Goal: Complete application form

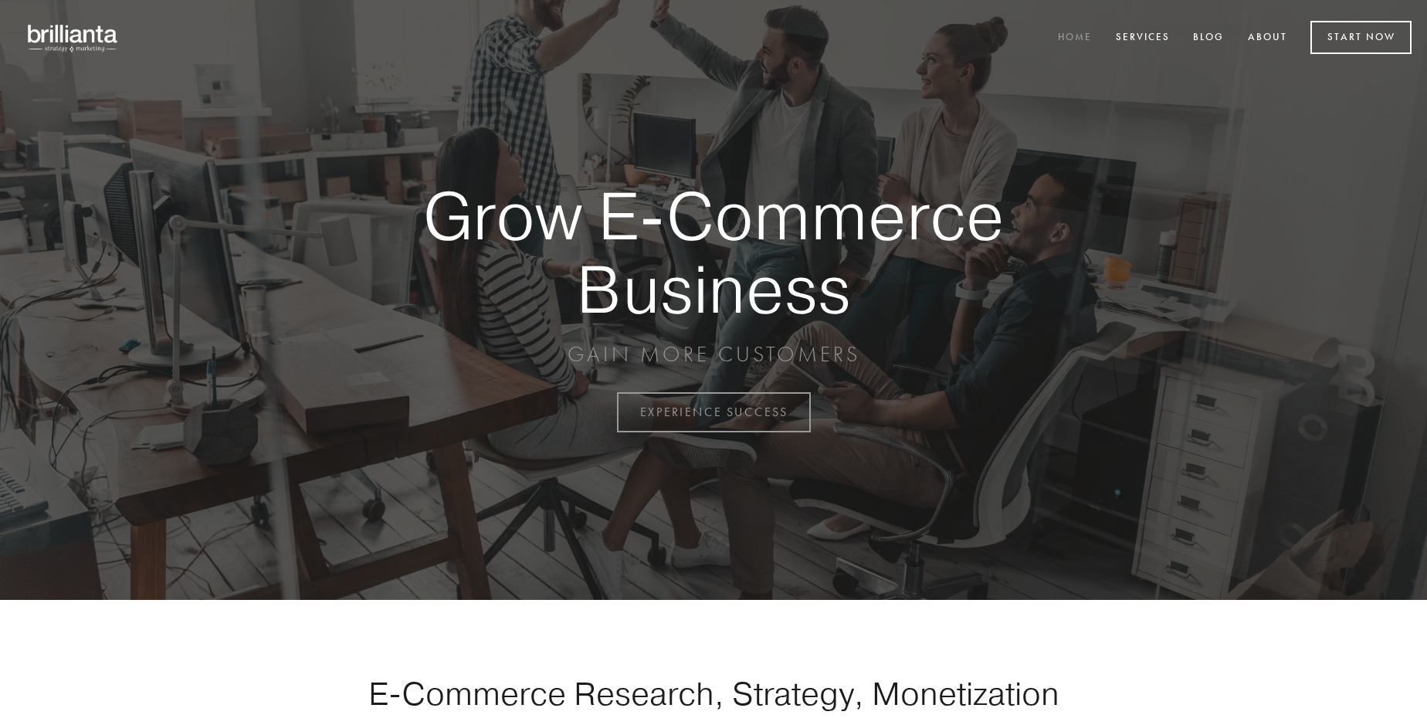
scroll to position [4049, 0]
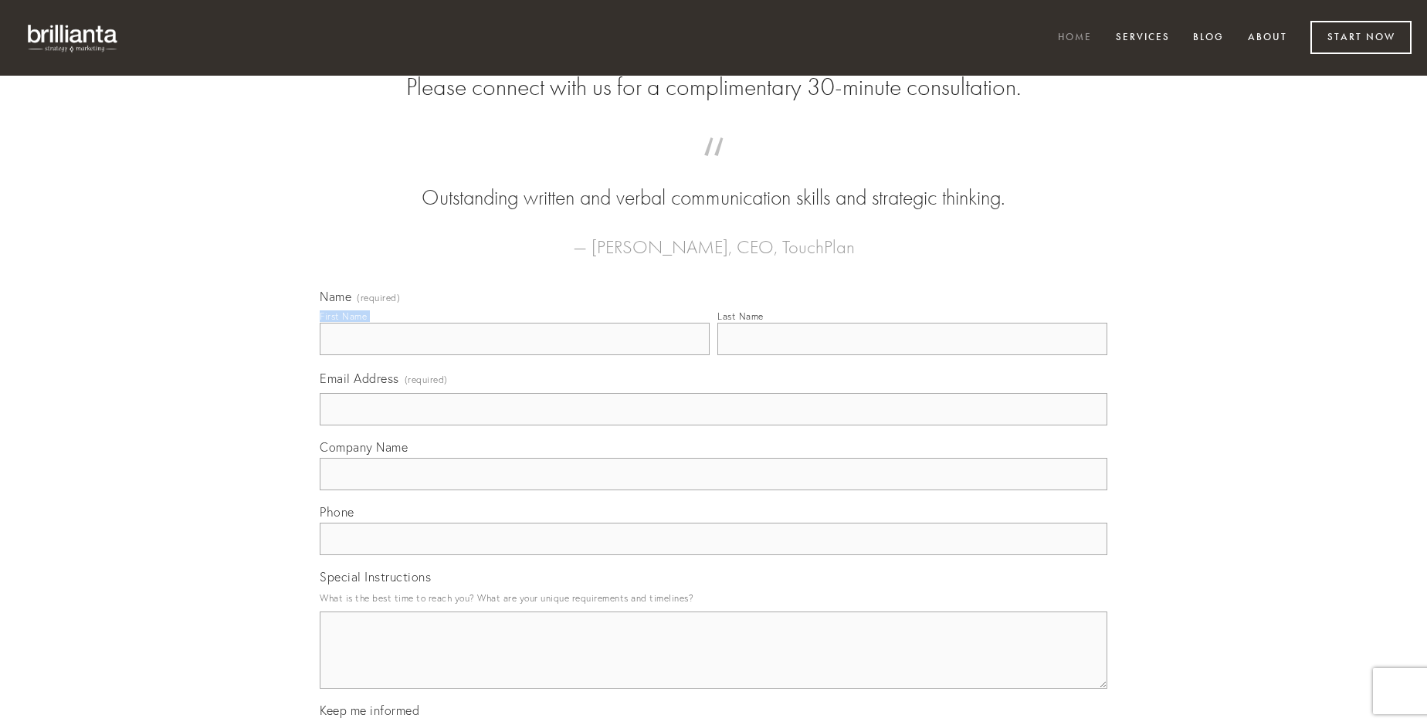
type input "[PERSON_NAME] PhD"
click at [912, 355] on input "Last Name" at bounding box center [912, 339] width 390 height 32
type input "[PERSON_NAME] PhD"
click at [714, 426] on input "Email Address (required)" at bounding box center [714, 409] width 788 height 32
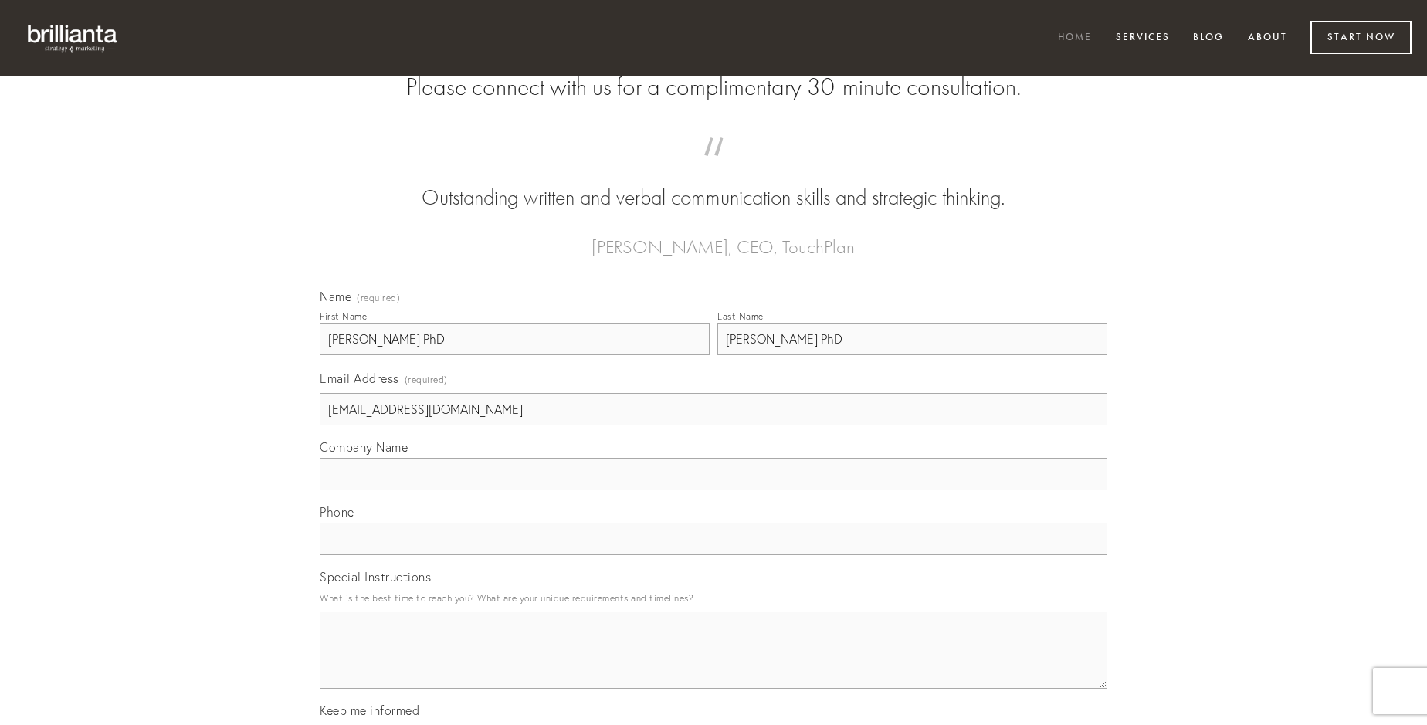
type input "[EMAIL_ADDRESS][DOMAIN_NAME]"
click at [714, 490] on input "Company Name" at bounding box center [714, 474] width 788 height 32
type input "contabesco"
click at [714, 555] on input "text" at bounding box center [714, 539] width 788 height 32
click at [714, 664] on textarea "Special Instructions" at bounding box center [714, 650] width 788 height 77
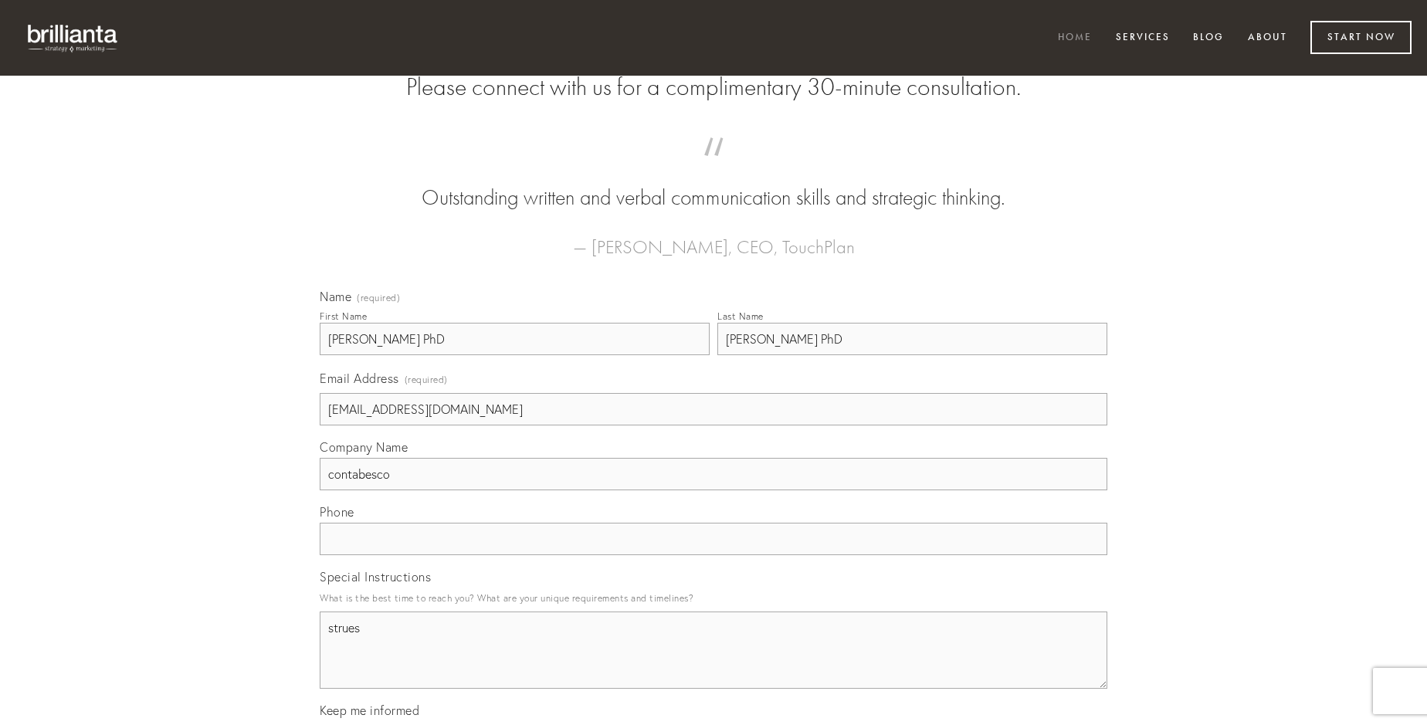
type textarea "strues"
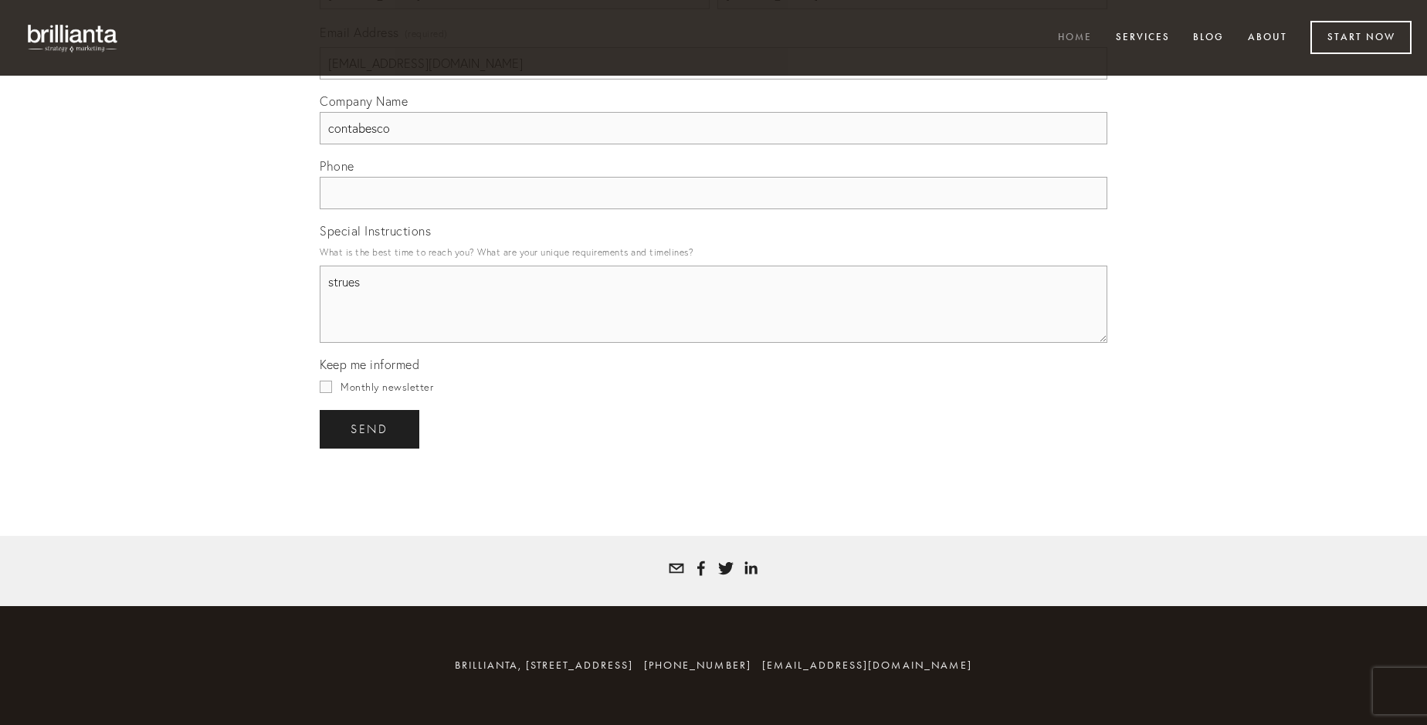
click at [371, 429] on span "send" at bounding box center [370, 429] width 38 height 14
